Goal: Transaction & Acquisition: Purchase product/service

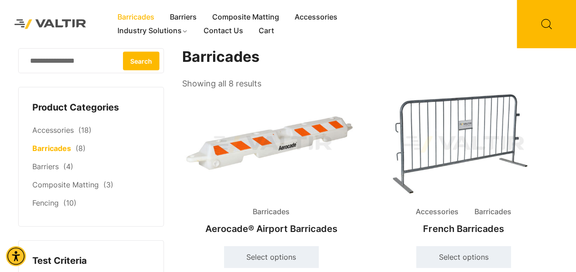
click at [226, 121] on img at bounding box center [271, 144] width 178 height 107
